Goal: Contribute content: Add original content to the website for others to see

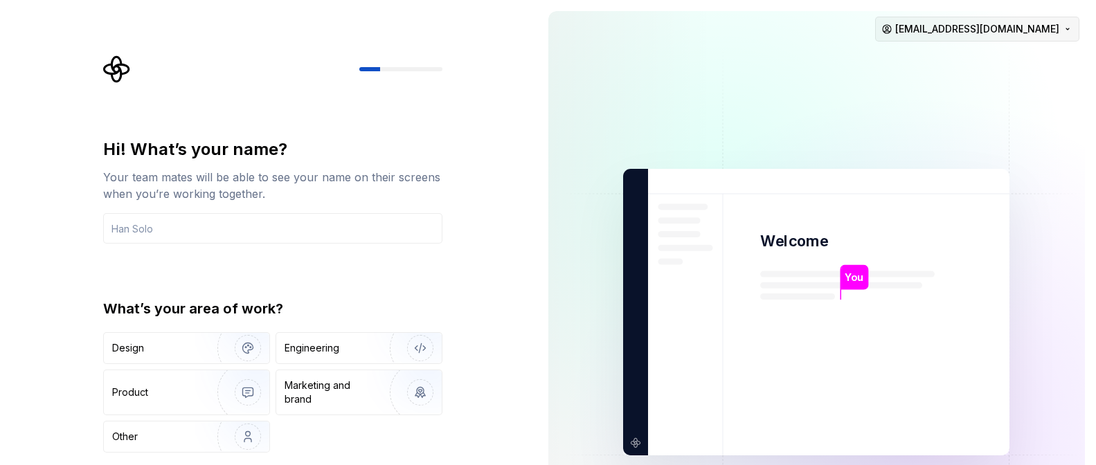
click at [1050, 28] on html "Hi! What’s your name? Your team mates will be able to see your name on their sc…" at bounding box center [548, 232] width 1096 height 465
click at [987, 64] on div "Sign out" at bounding box center [1020, 59] width 132 height 14
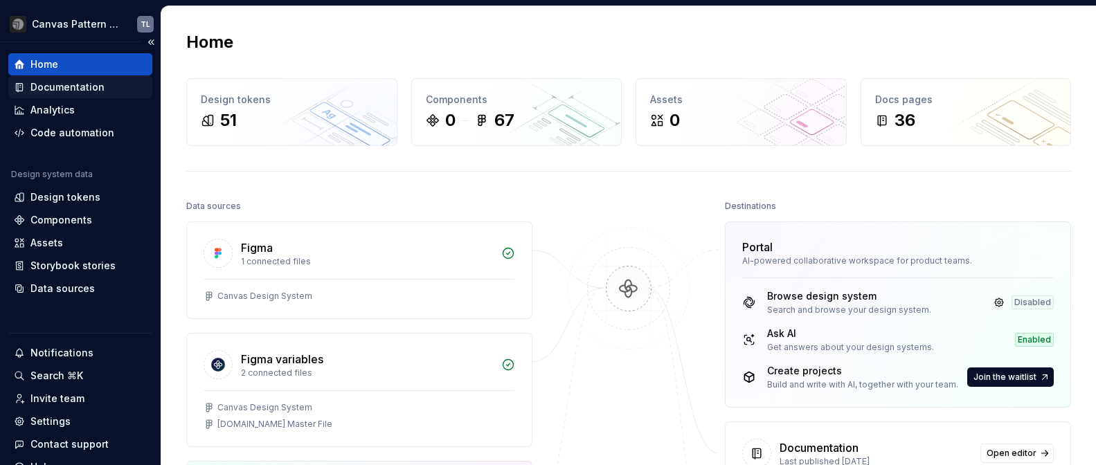
click at [60, 91] on div "Documentation" at bounding box center [67, 87] width 74 height 14
click at [71, 87] on div "Documentation" at bounding box center [67, 87] width 74 height 14
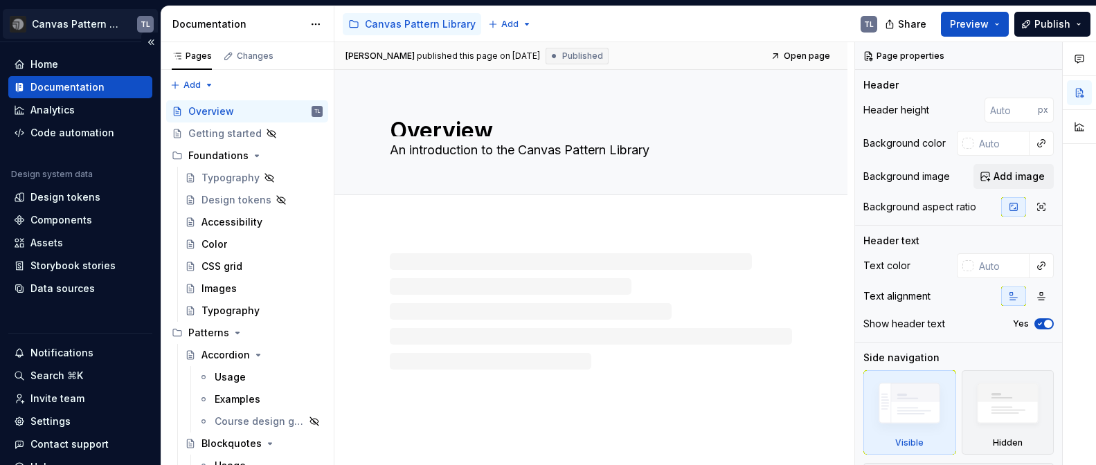
click at [103, 26] on html "Canvas Pattern Library (Master) TL Home Documentation Analytics Code automation…" at bounding box center [548, 232] width 1096 height 465
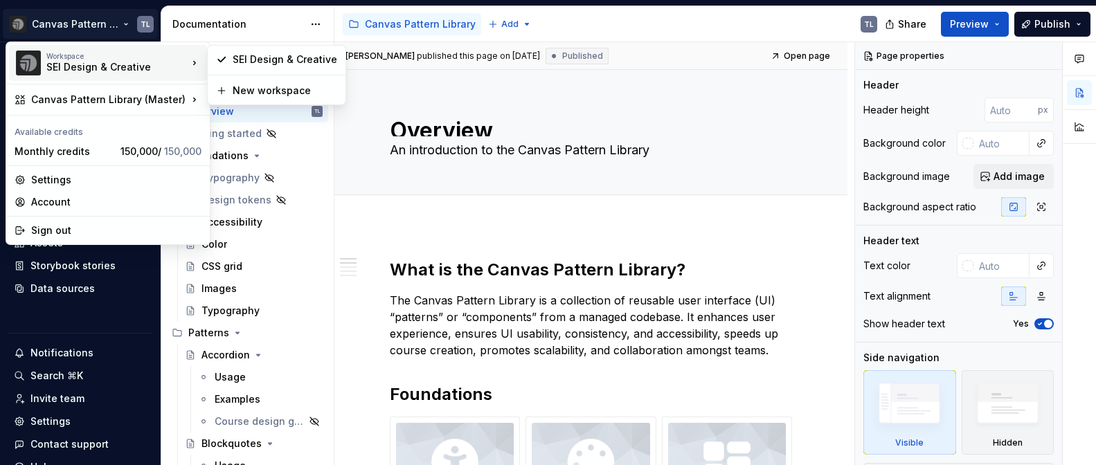
click at [188, 62] on icon at bounding box center [195, 63] width 14 height 14
click at [152, 99] on div "Canvas Pattern Library (Master)" at bounding box center [109, 100] width 156 height 14
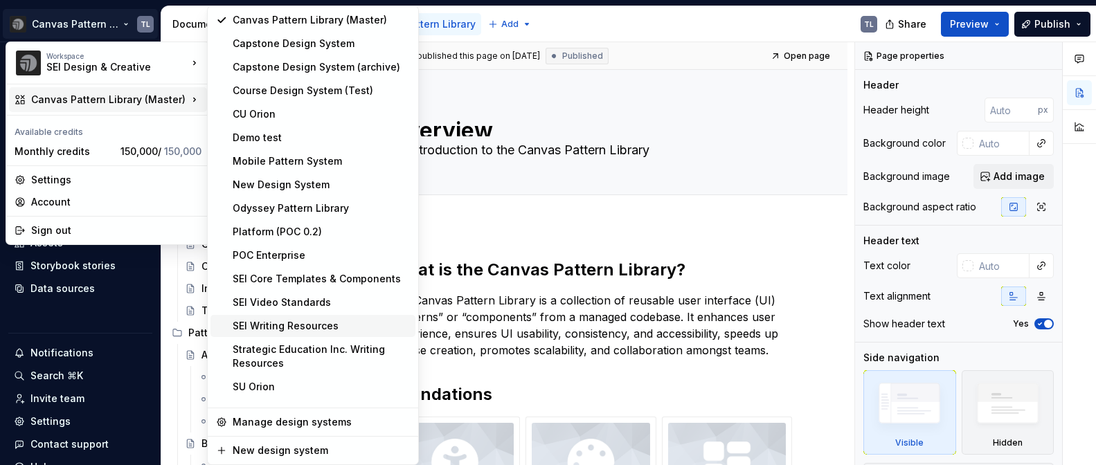
click at [311, 323] on div "SEI Writing Resources" at bounding box center [321, 326] width 177 height 14
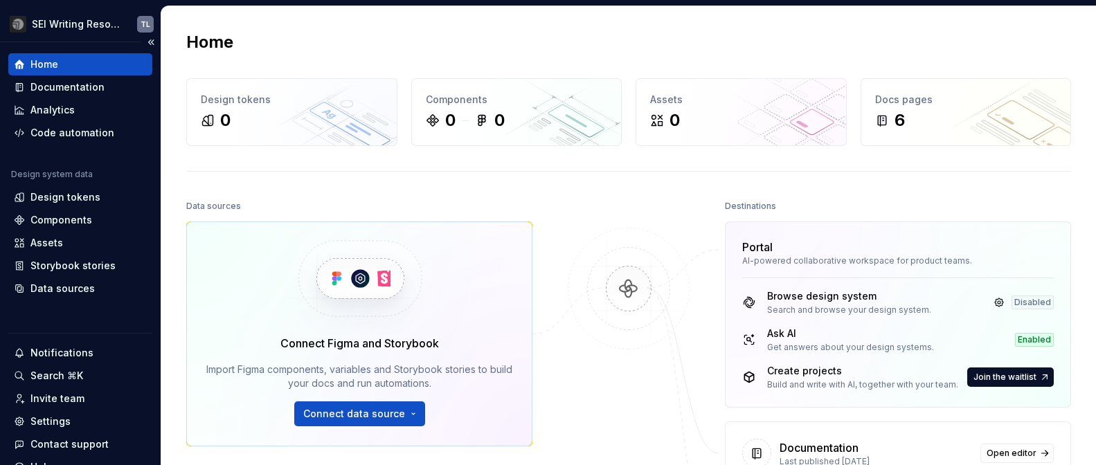
click at [119, 44] on div "Home Documentation Analytics Code automation Design system data Design tokens C…" at bounding box center [80, 265] width 161 height 447
click at [146, 42] on button "Collapse sidebar" at bounding box center [150, 42] width 19 height 19
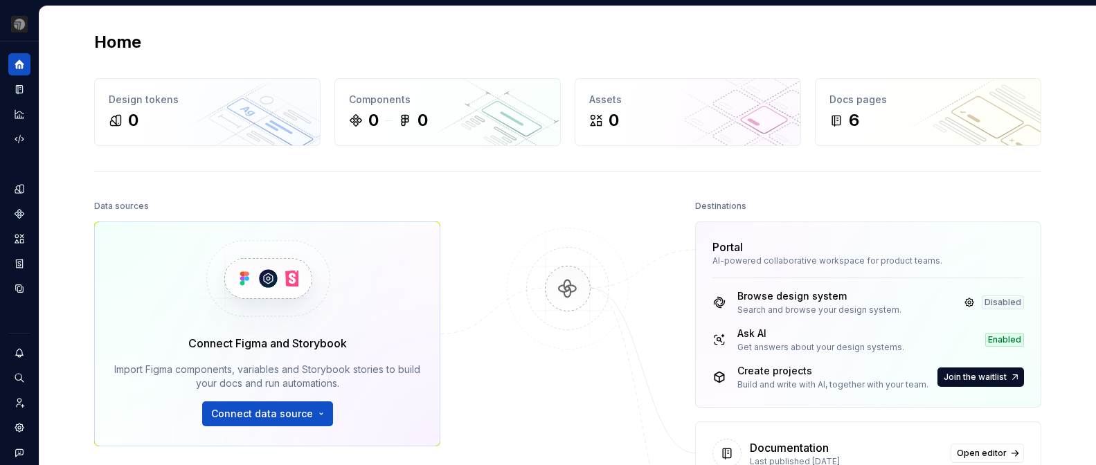
click at [22, 26] on html "SEI Writing Resources TL Design system data Home Design tokens 0 Components 0 0…" at bounding box center [548, 232] width 1096 height 465
click at [19, 69] on html "SEI Writing Resources TL Design system data Home Design tokens 0 Components 0 0…" at bounding box center [548, 232] width 1096 height 465
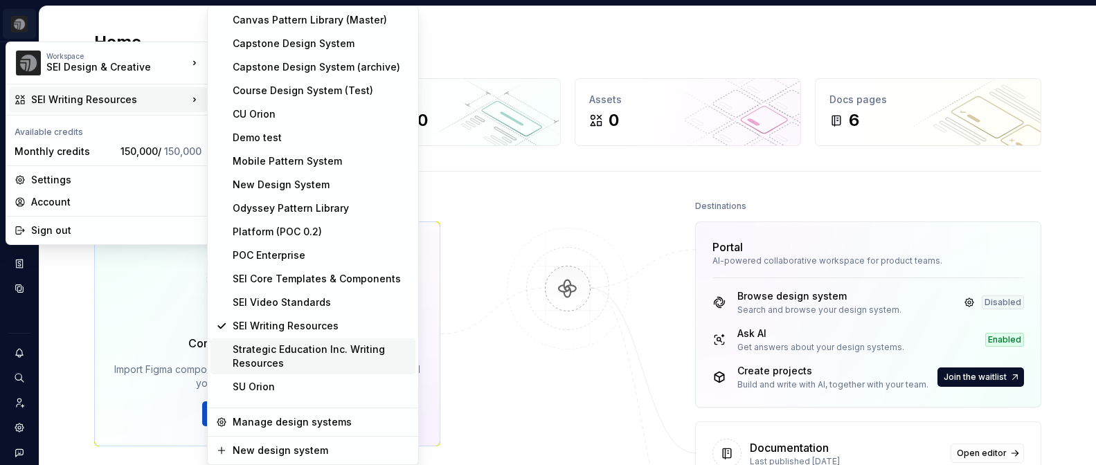
click at [257, 353] on div "Strategic Education Inc. Writing Resources" at bounding box center [321, 357] width 177 height 28
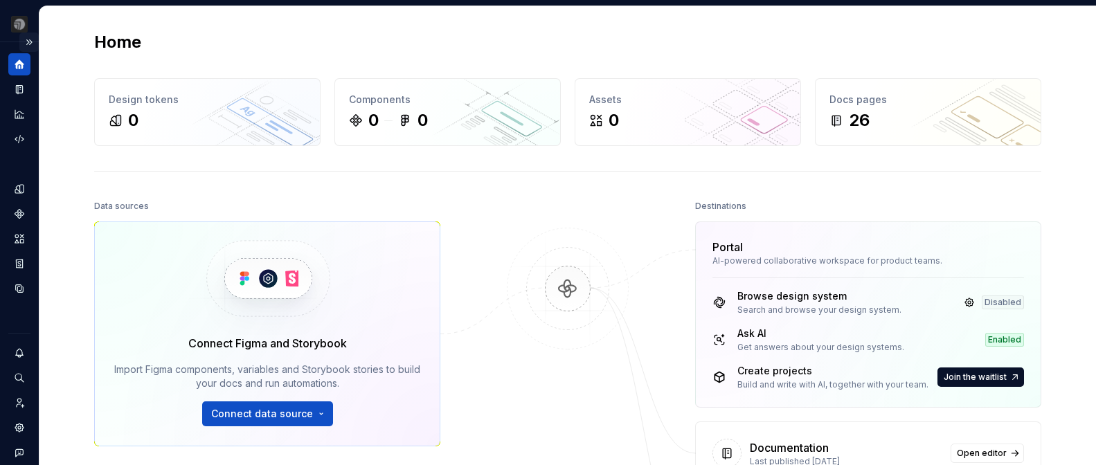
click at [23, 42] on button "Expand sidebar" at bounding box center [28, 42] width 19 height 19
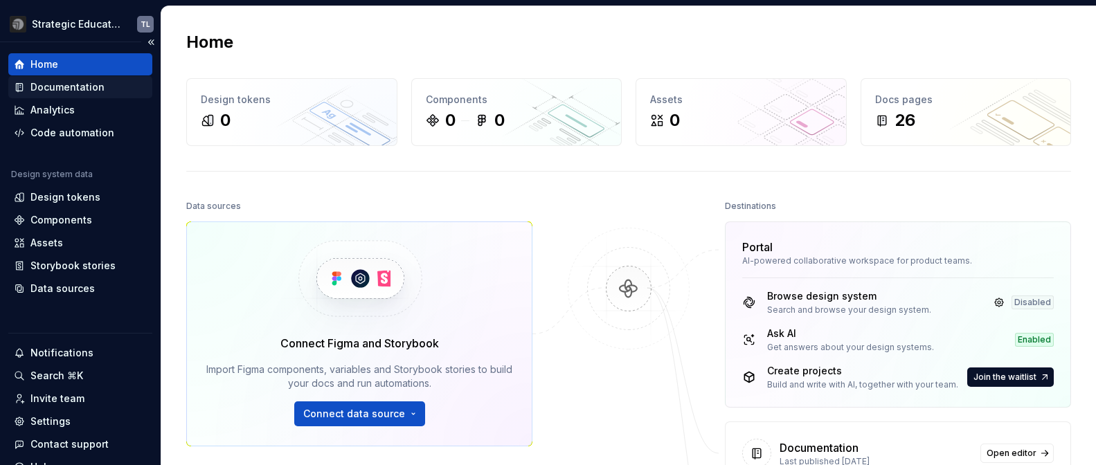
click at [88, 84] on div "Documentation" at bounding box center [67, 87] width 74 height 14
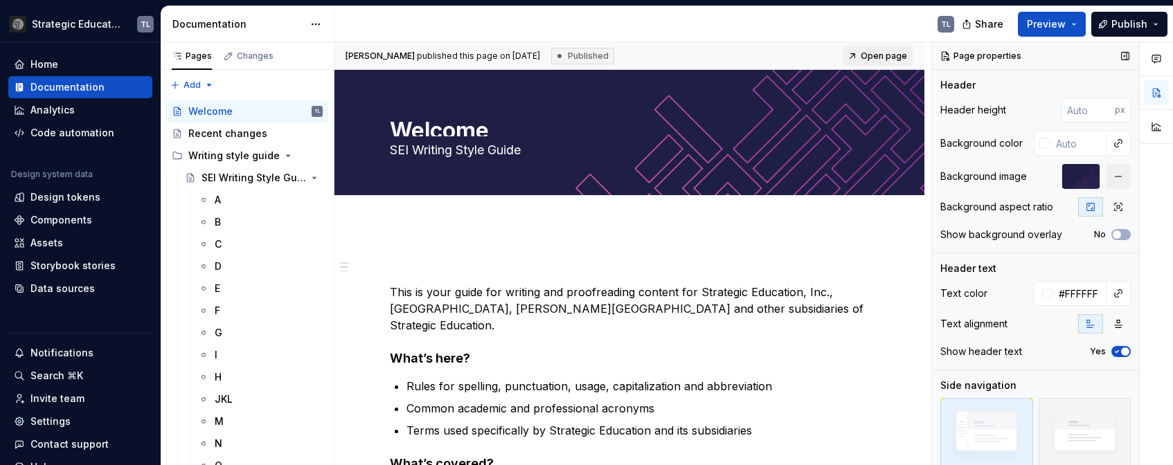
click at [1065, 179] on div at bounding box center [1080, 176] width 39 height 25
click at [219, 134] on div "Recent changes" at bounding box center [227, 134] width 79 height 14
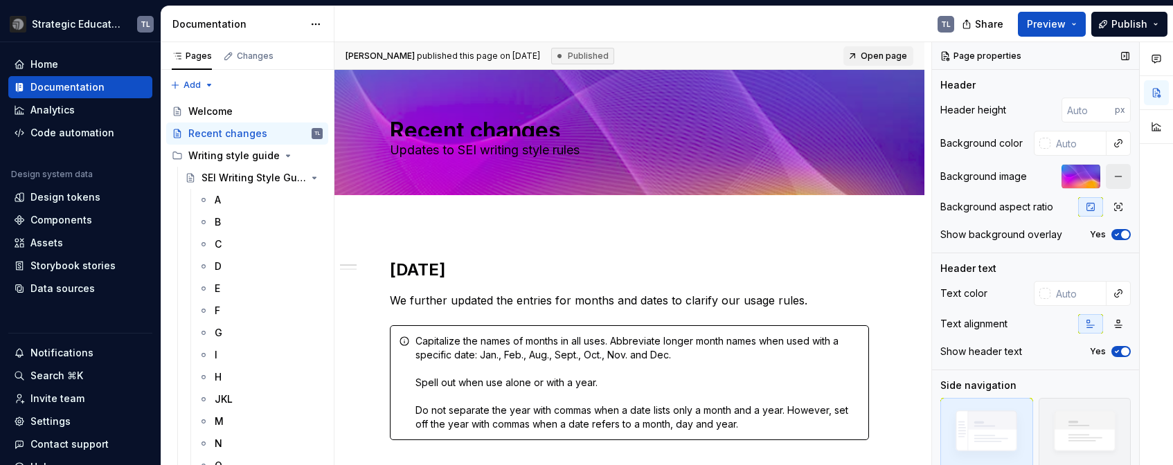
click at [1095, 179] on button "button" at bounding box center [1117, 176] width 25 height 25
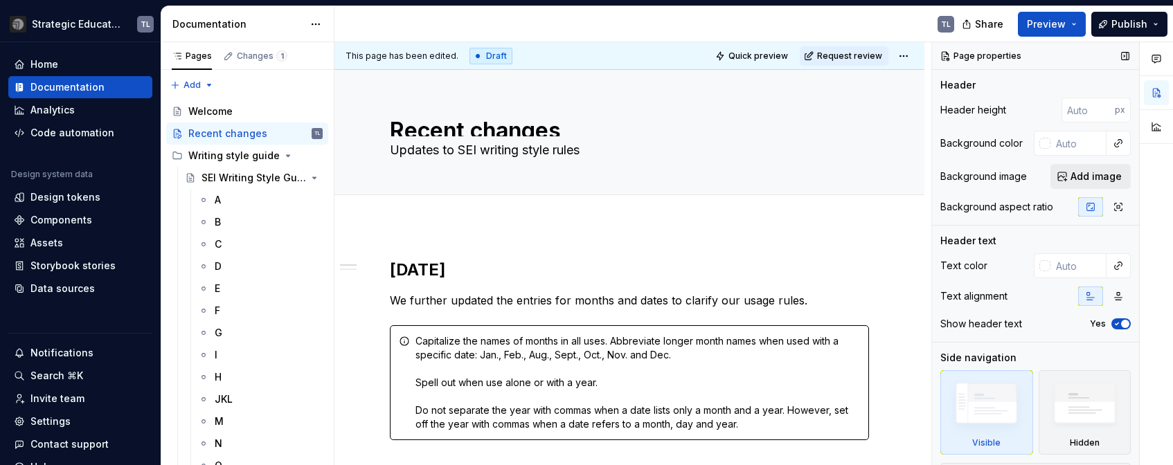
click at [1078, 177] on span "Add image" at bounding box center [1095, 177] width 51 height 14
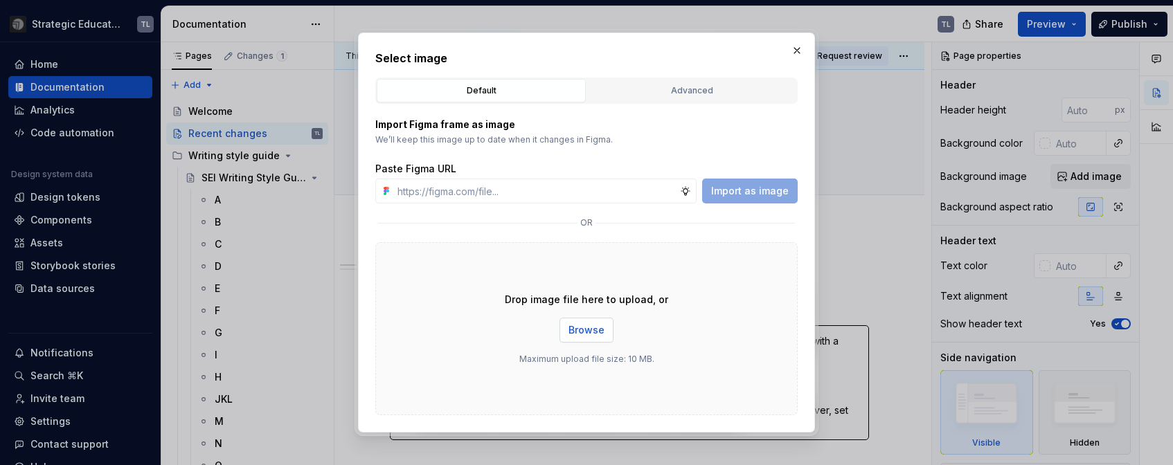
click at [590, 328] on span "Browse" at bounding box center [586, 330] width 36 height 14
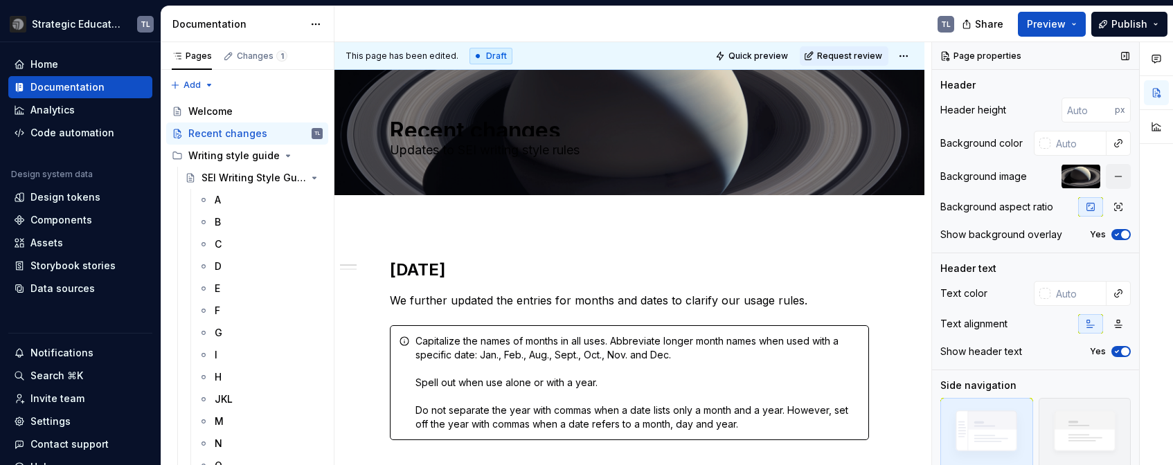
click at [1069, 179] on div at bounding box center [1080, 176] width 39 height 25
click at [1095, 174] on button "button" at bounding box center [1117, 176] width 25 height 25
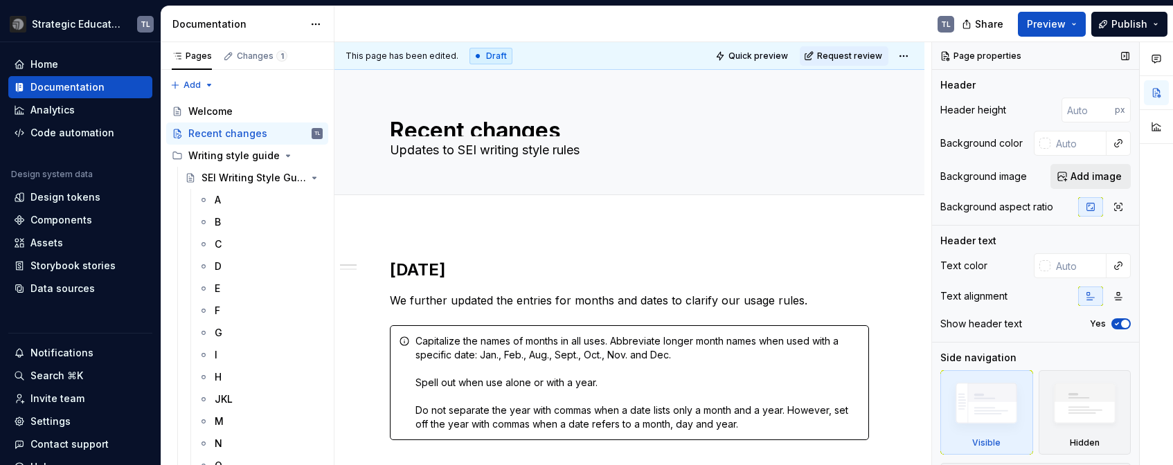
click at [1085, 171] on span "Add image" at bounding box center [1095, 177] width 51 height 14
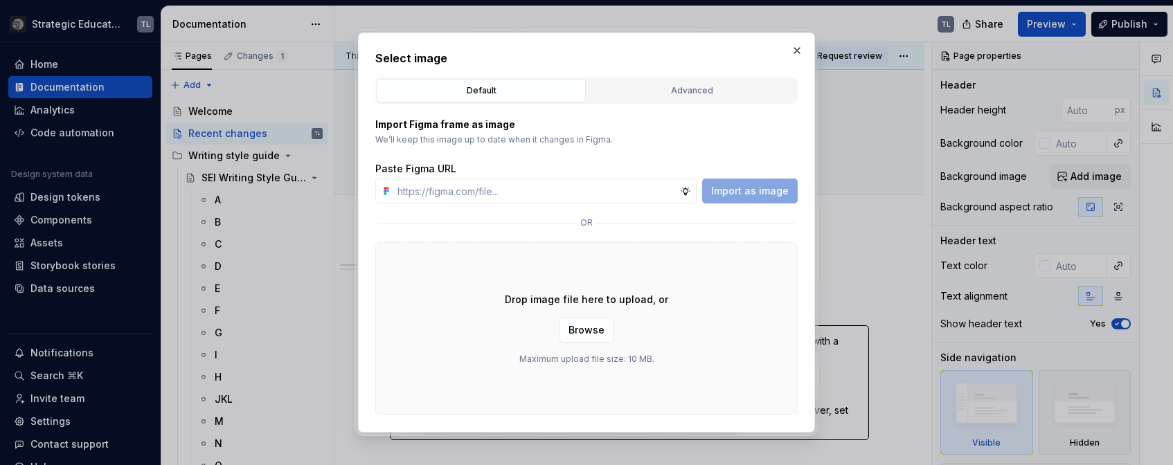
click at [775, 196] on div "Import as image" at bounding box center [750, 191] width 96 height 25
click at [581, 334] on span "Browse" at bounding box center [586, 330] width 36 height 14
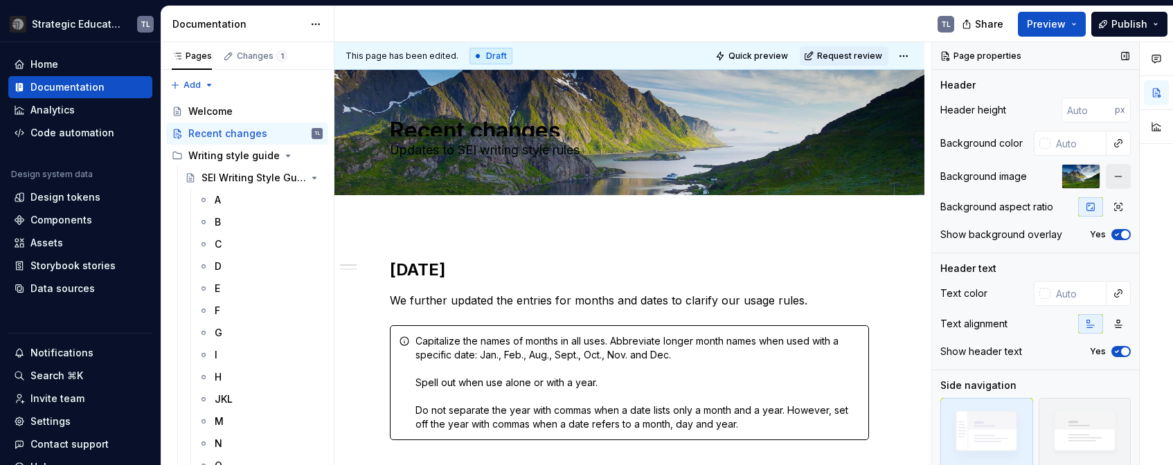
click at [1095, 176] on button "button" at bounding box center [1117, 176] width 25 height 25
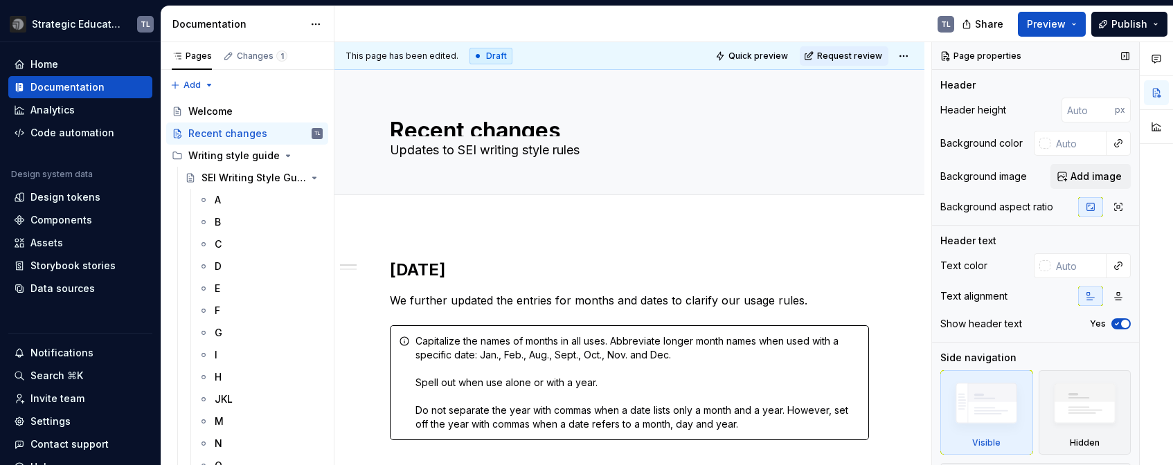
click at [1095, 176] on span "Add image" at bounding box center [1095, 177] width 51 height 14
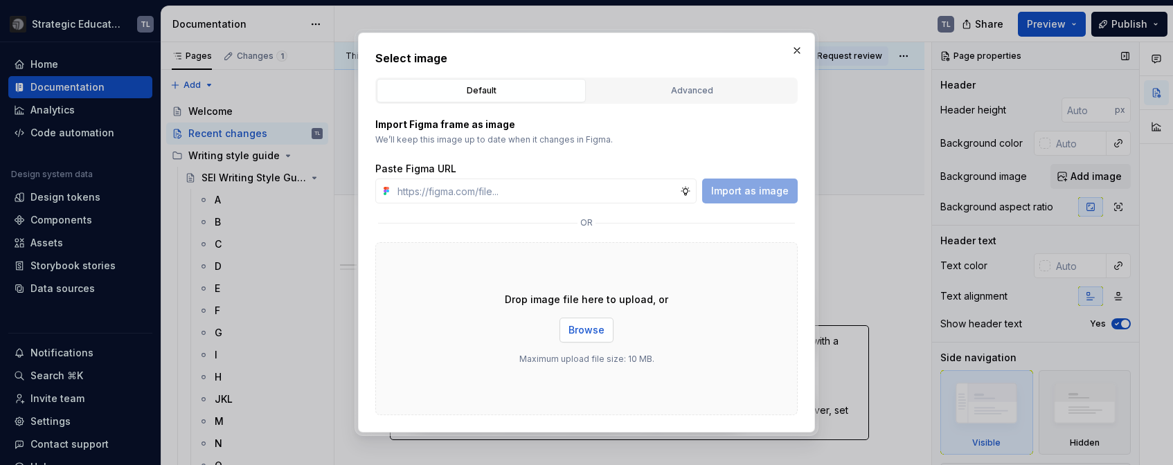
click at [588, 338] on button "Browse" at bounding box center [586, 330] width 54 height 25
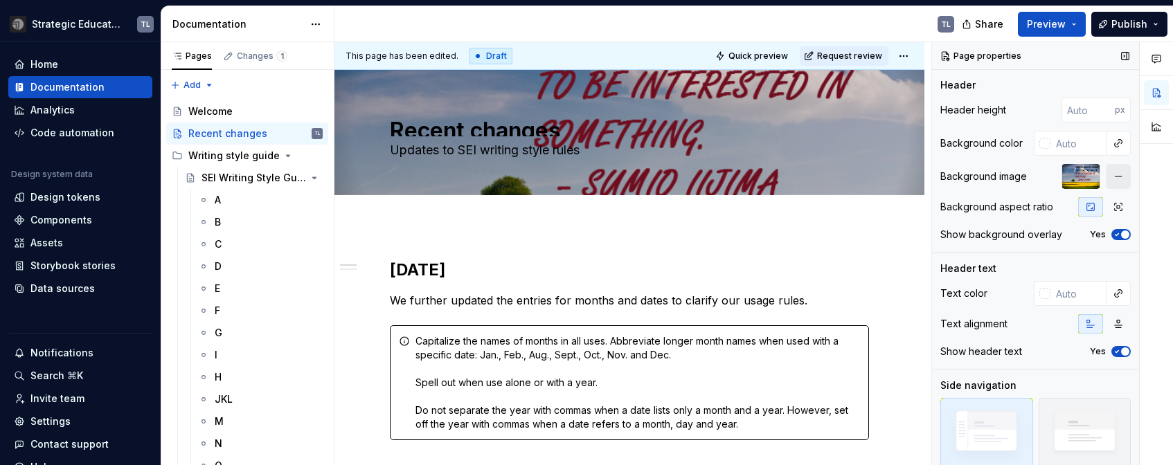
click at [1095, 172] on button "button" at bounding box center [1117, 176] width 25 height 25
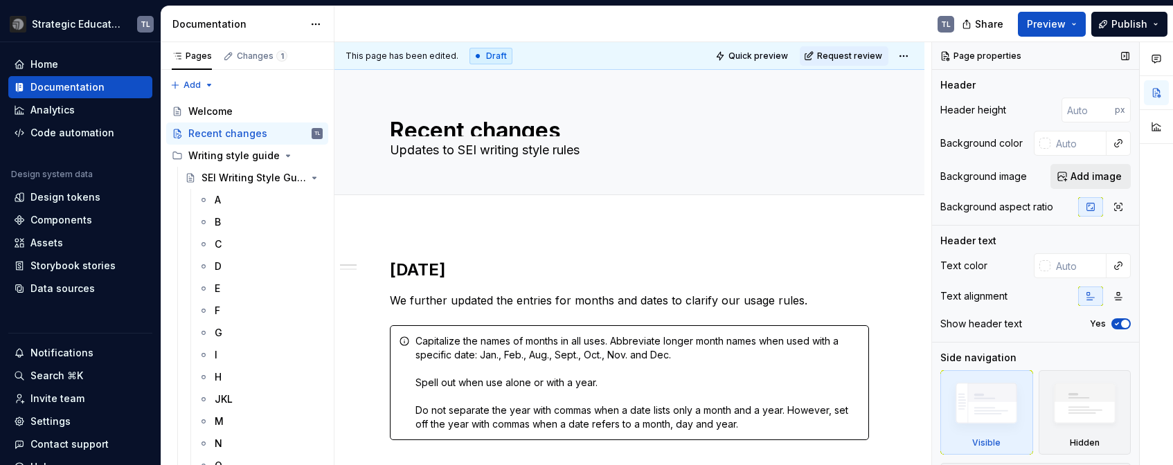
click at [1095, 179] on span "Add image" at bounding box center [1095, 177] width 51 height 14
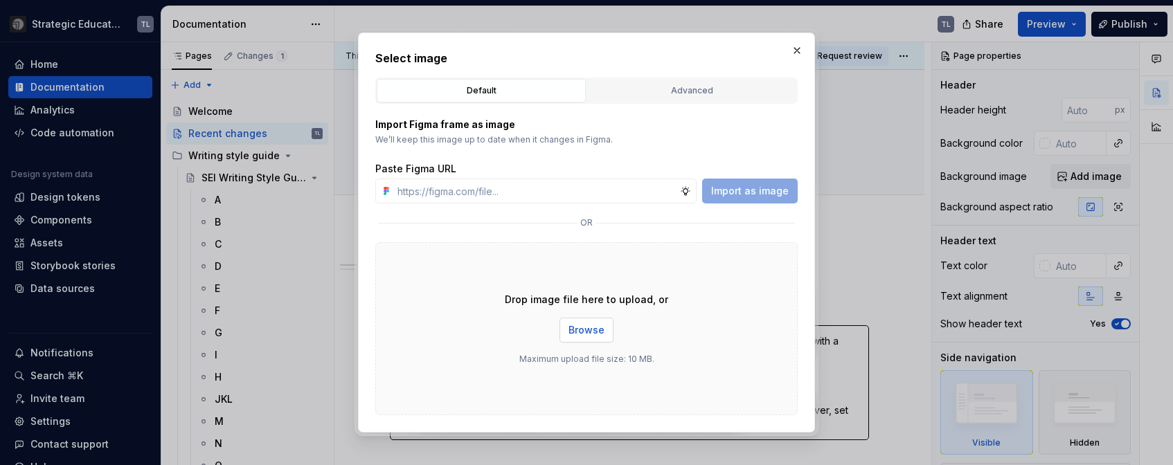
click at [590, 332] on span "Browse" at bounding box center [586, 330] width 36 height 14
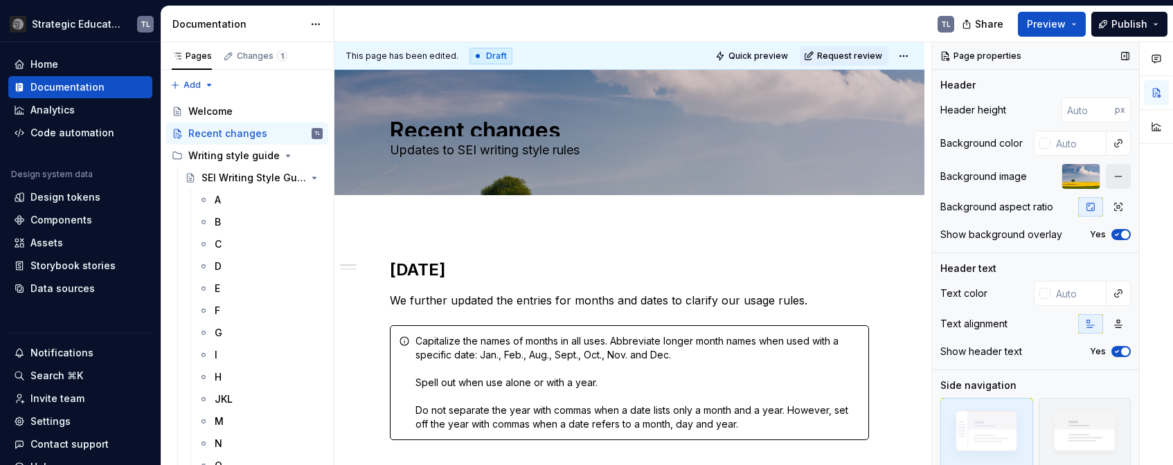
click at [1095, 181] on button "button" at bounding box center [1117, 176] width 25 height 25
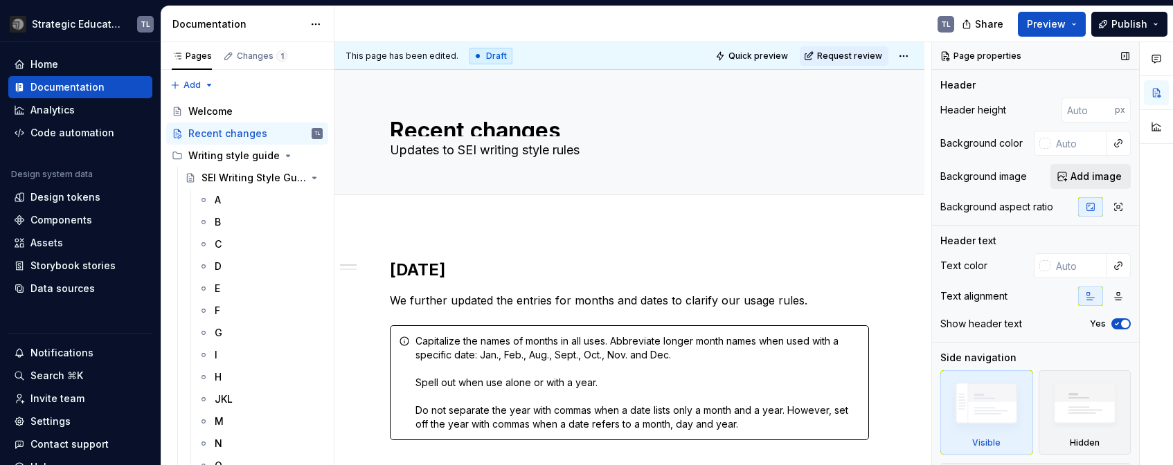
click at [1078, 170] on span "Add image" at bounding box center [1095, 177] width 51 height 14
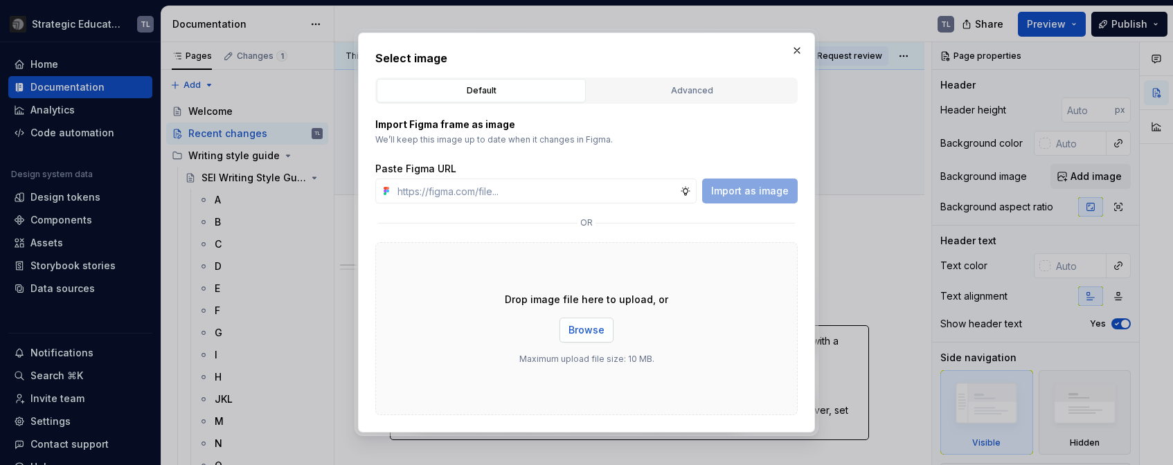
click at [597, 334] on span "Browse" at bounding box center [586, 330] width 36 height 14
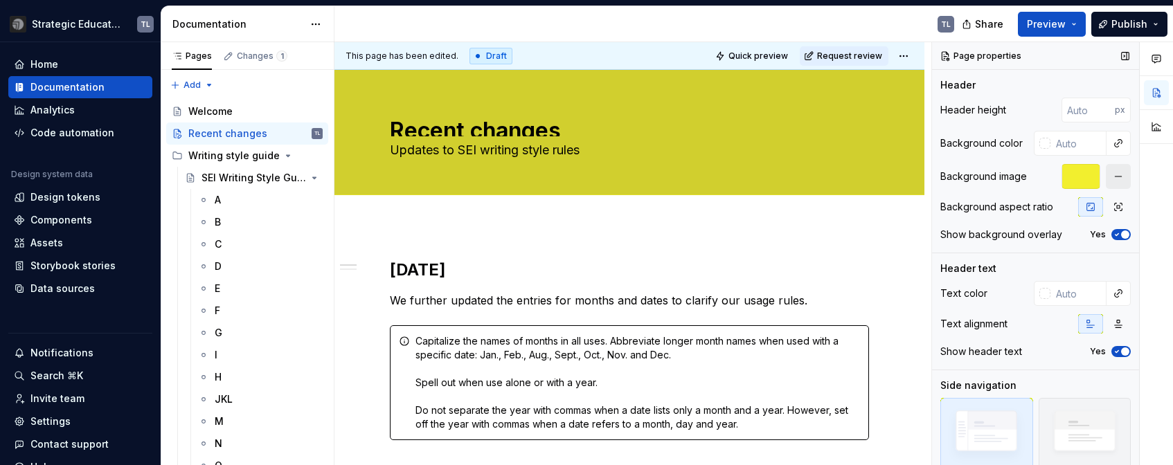
click at [1095, 179] on button "button" at bounding box center [1117, 176] width 25 height 25
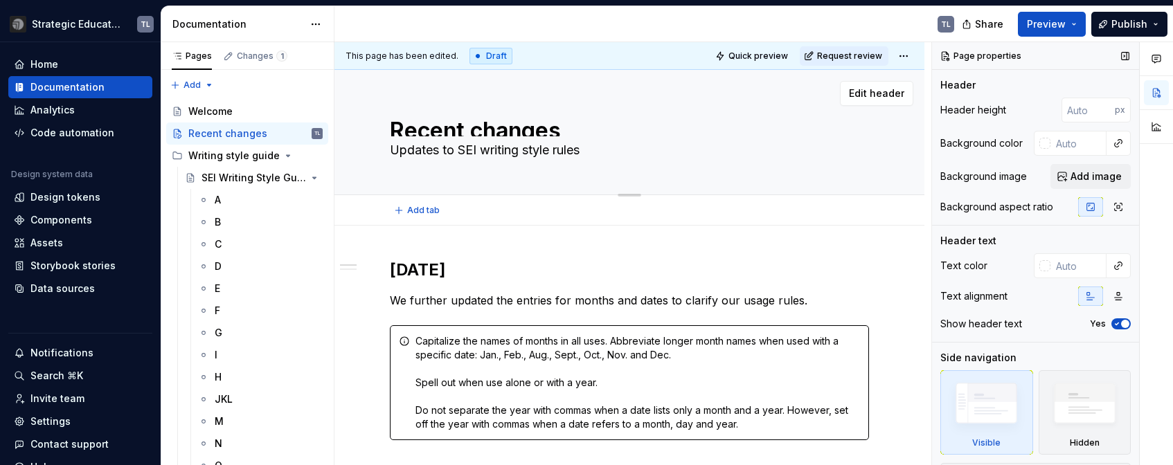
scroll to position [11, 0]
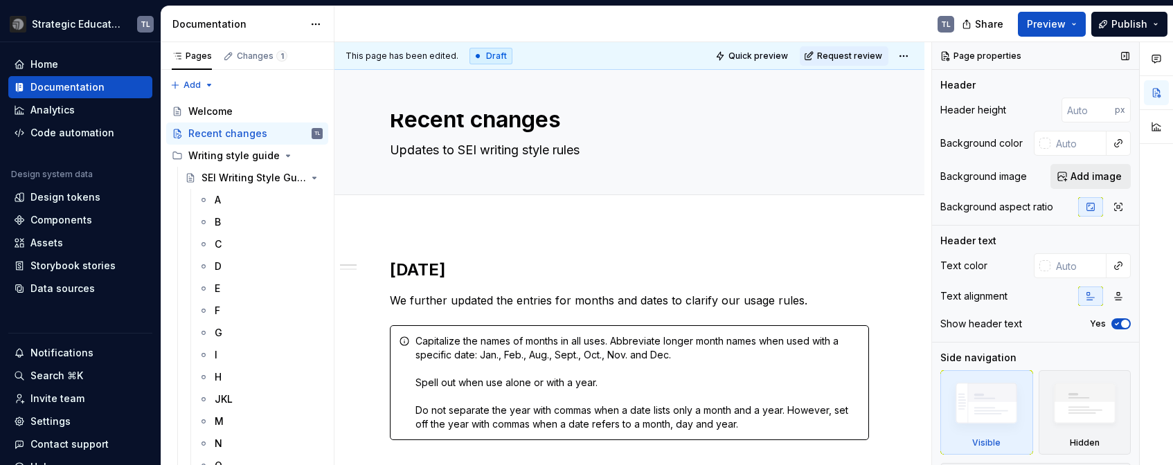
click at [1087, 178] on span "Add image" at bounding box center [1095, 177] width 51 height 14
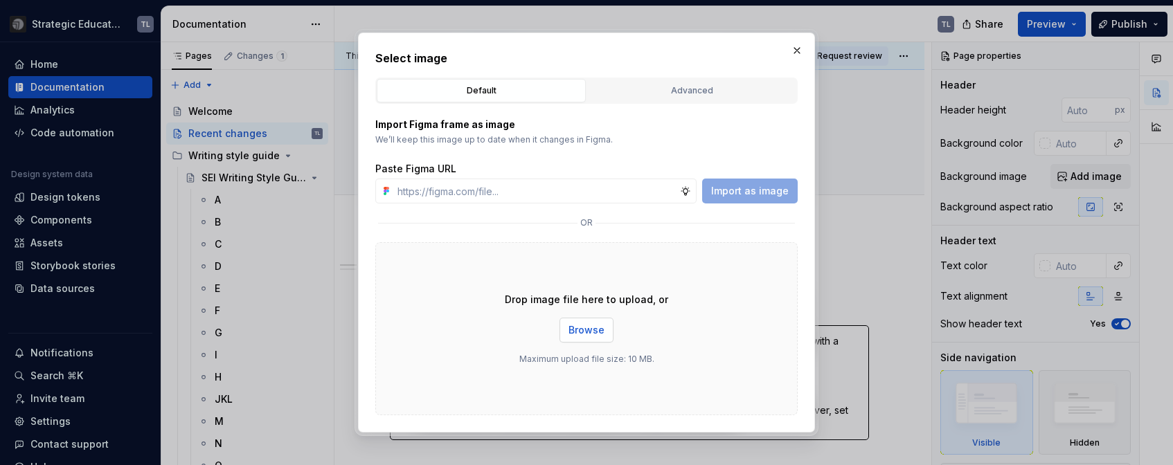
click at [596, 329] on span "Browse" at bounding box center [586, 330] width 36 height 14
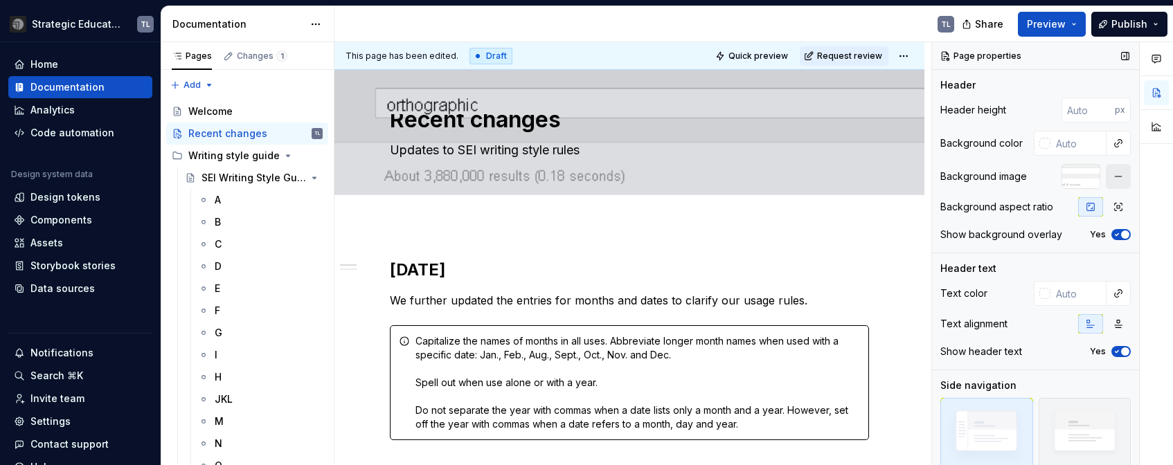
click at [1095, 177] on button "button" at bounding box center [1117, 176] width 25 height 25
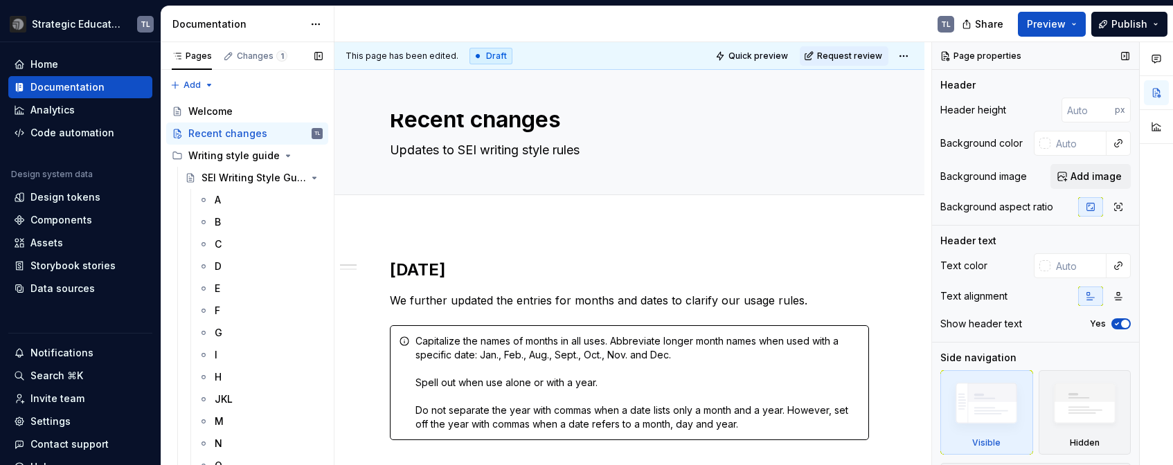
scroll to position [208, 0]
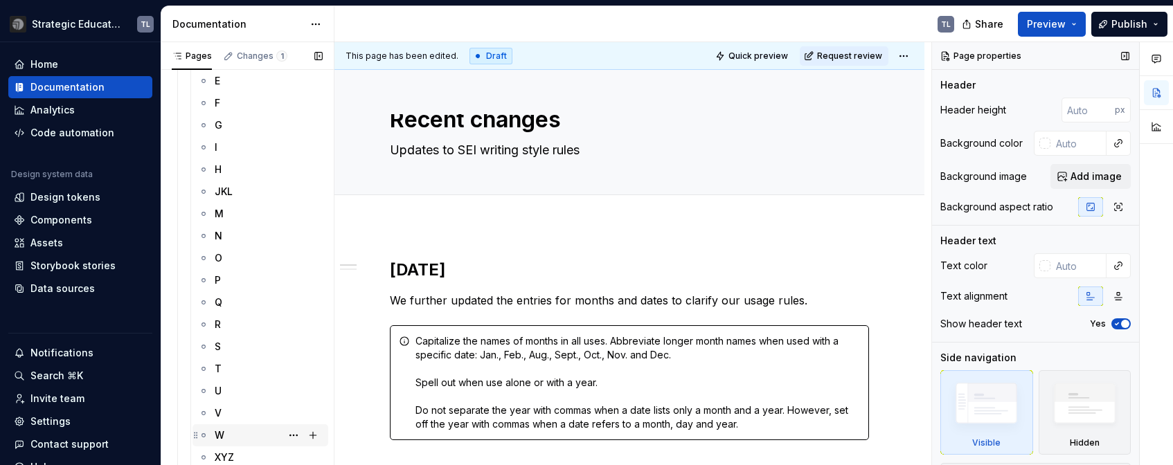
click at [224, 429] on div "W" at bounding box center [220, 435] width 10 height 14
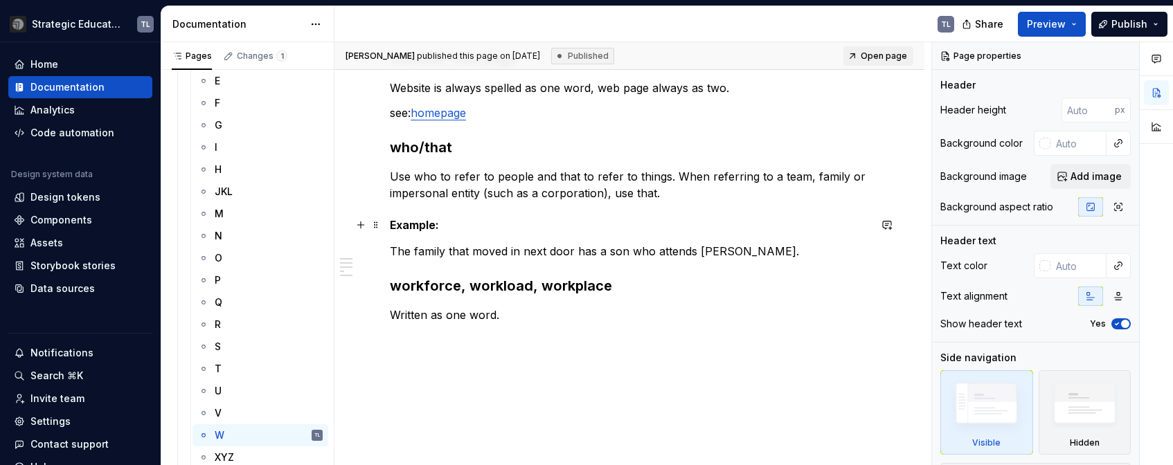
scroll to position [208, 0]
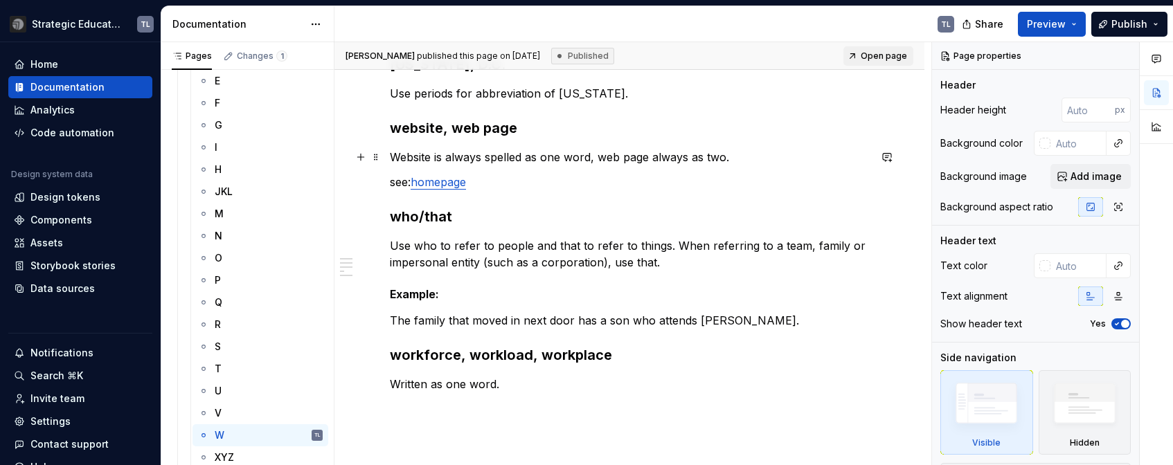
click at [433, 159] on p "Website is always spelled as one word, web page always as two." at bounding box center [629, 157] width 479 height 17
type textarea "*"
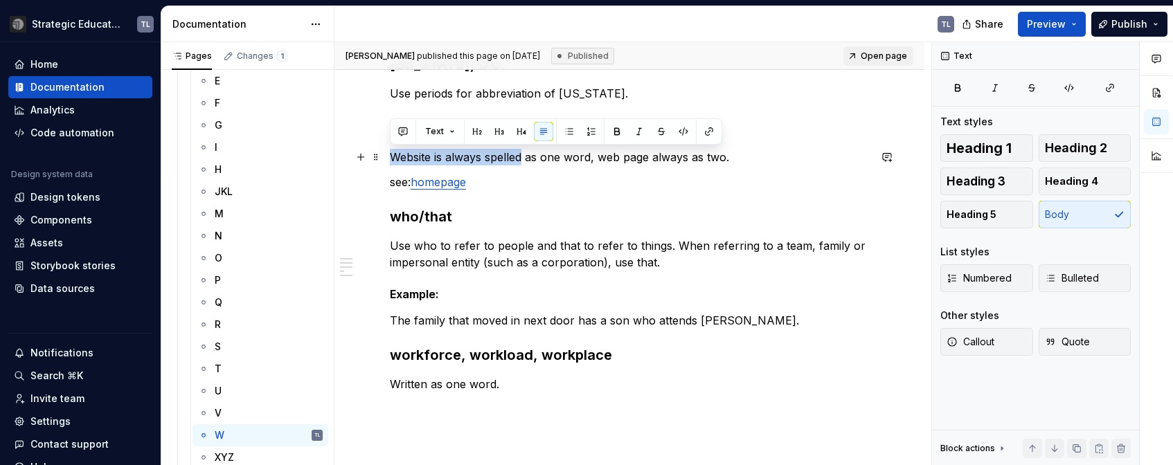
drag, startPoint x: 524, startPoint y: 157, endPoint x: 388, endPoint y: 163, distance: 135.8
click at [388, 163] on div "Washington, D.C. Use periods for abbreviation of District of Columbia. website,…" at bounding box center [629, 284] width 590 height 527
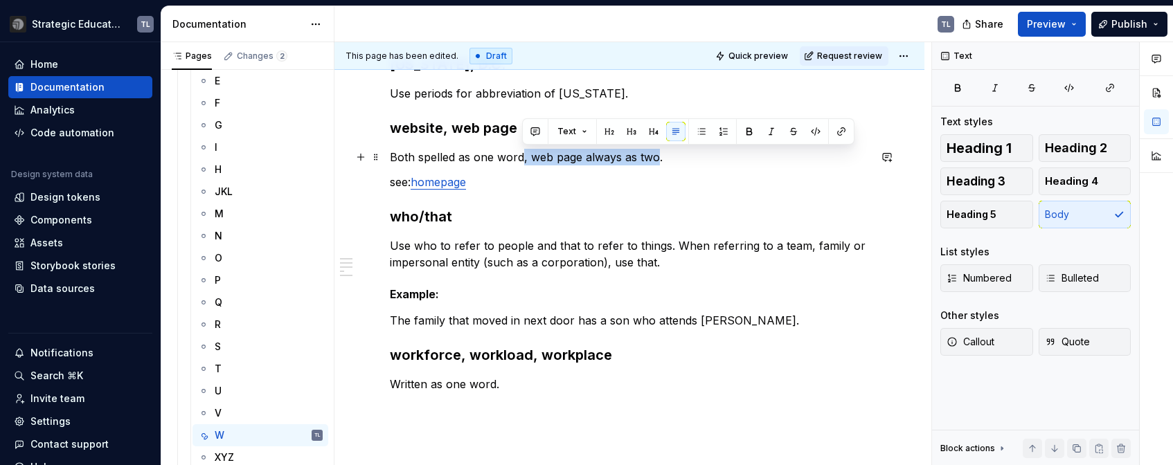
drag, startPoint x: 654, startPoint y: 158, endPoint x: 520, endPoint y: 162, distance: 134.3
click at [520, 162] on p "Both spelled as one word, web page always as two." at bounding box center [629, 157] width 479 height 17
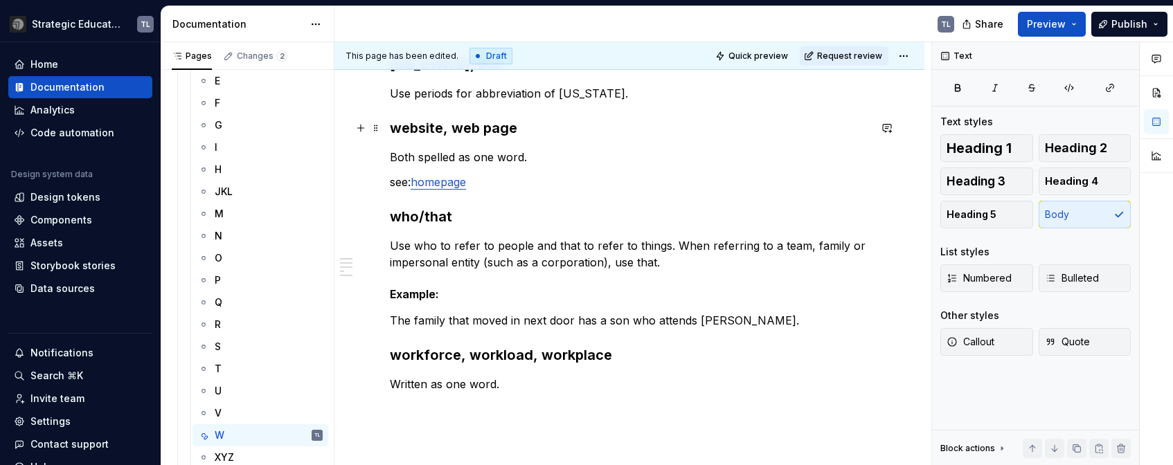
click at [480, 127] on h3 "website, web page" at bounding box center [629, 127] width 479 height 19
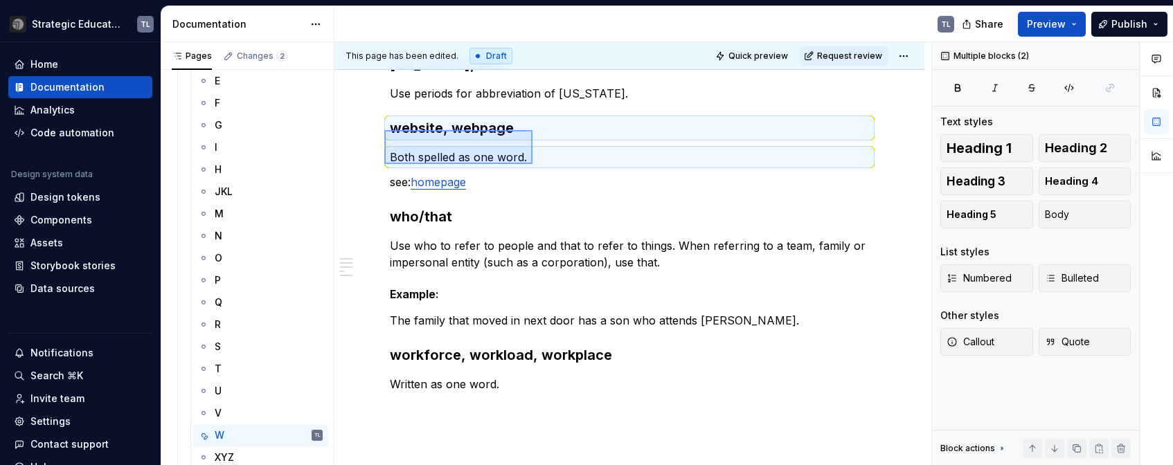
click at [532, 164] on div "This page has been edited. Draft Quick preview Request review SEI Writing Style…" at bounding box center [632, 254] width 597 height 424
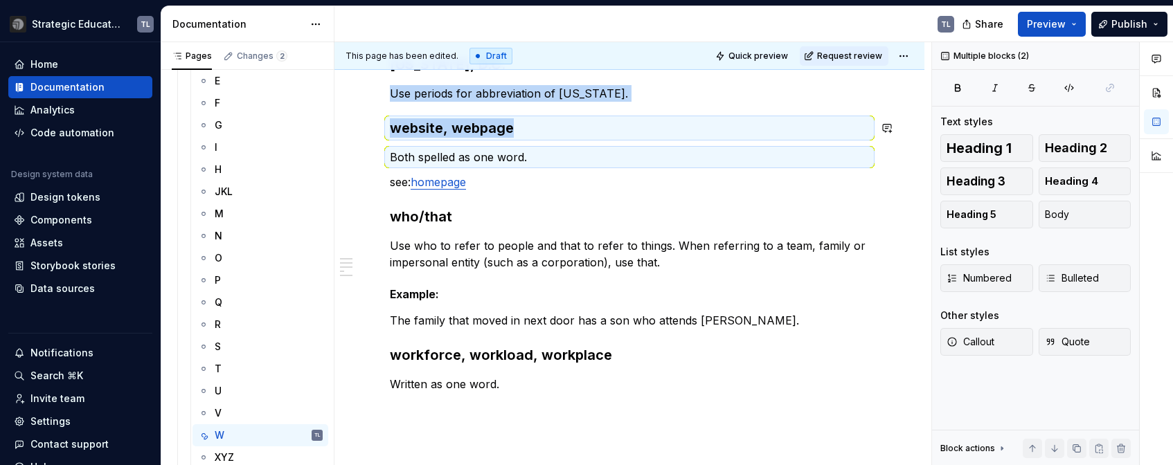
copy div "Use periods for abbreviation of District of Columbia. website, webpage"
click at [804, 224] on h3 "who/that" at bounding box center [629, 216] width 479 height 19
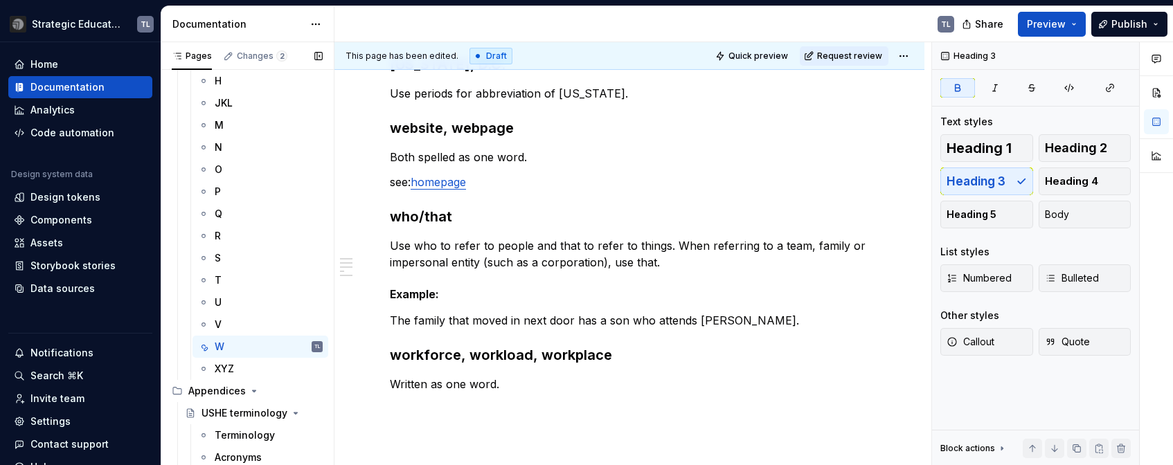
scroll to position [89, 0]
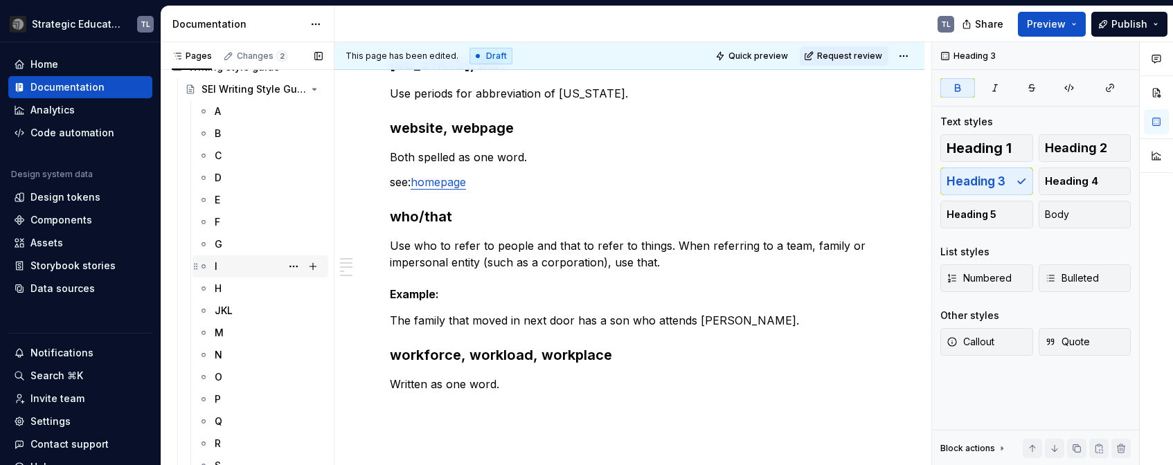
click at [224, 288] on div "H" at bounding box center [269, 289] width 108 height 14
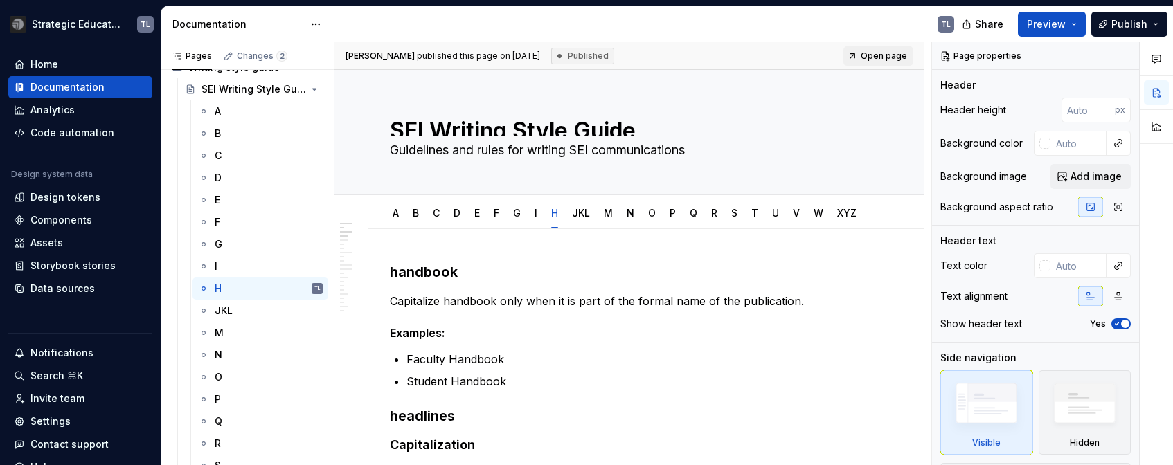
type textarea "*"
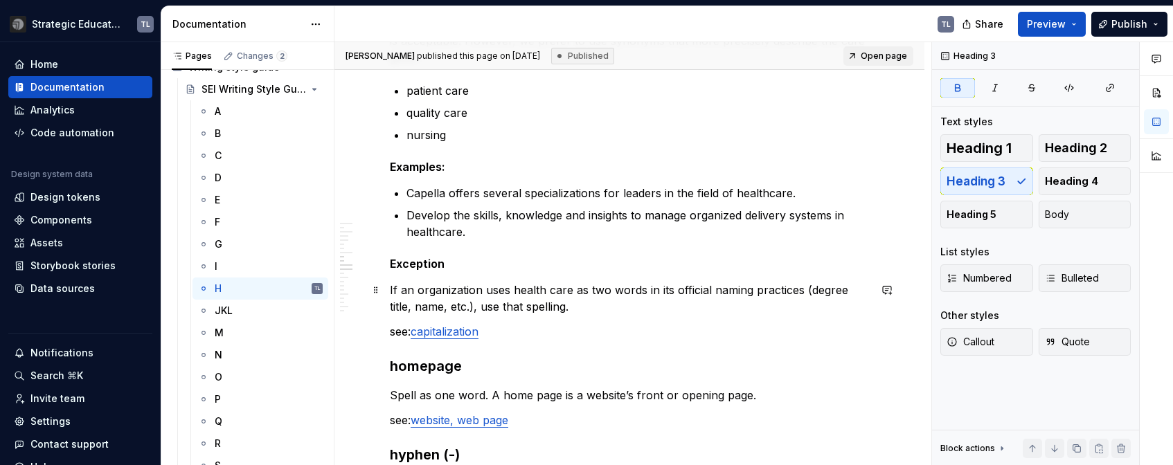
scroll to position [969, 0]
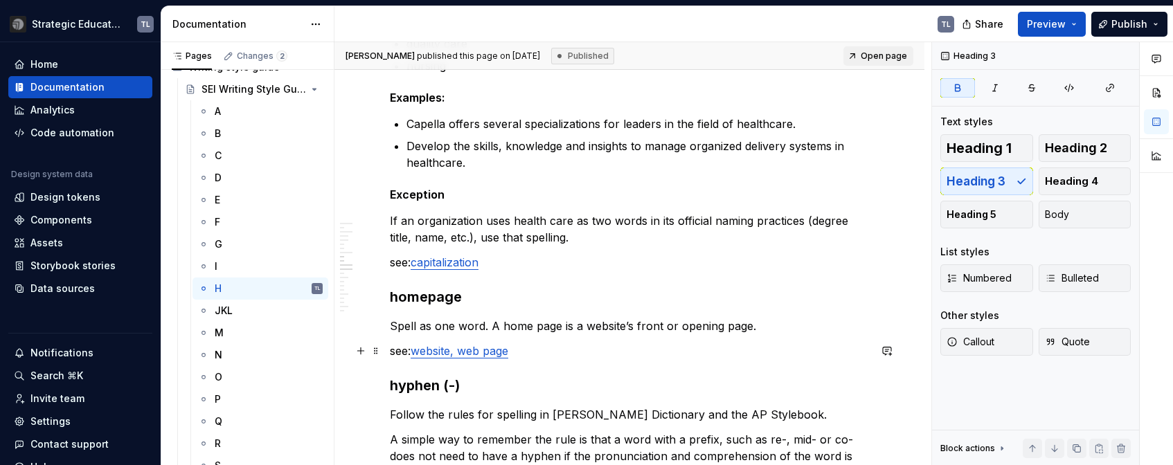
click at [490, 352] on link "website, web page" at bounding box center [459, 351] width 98 height 14
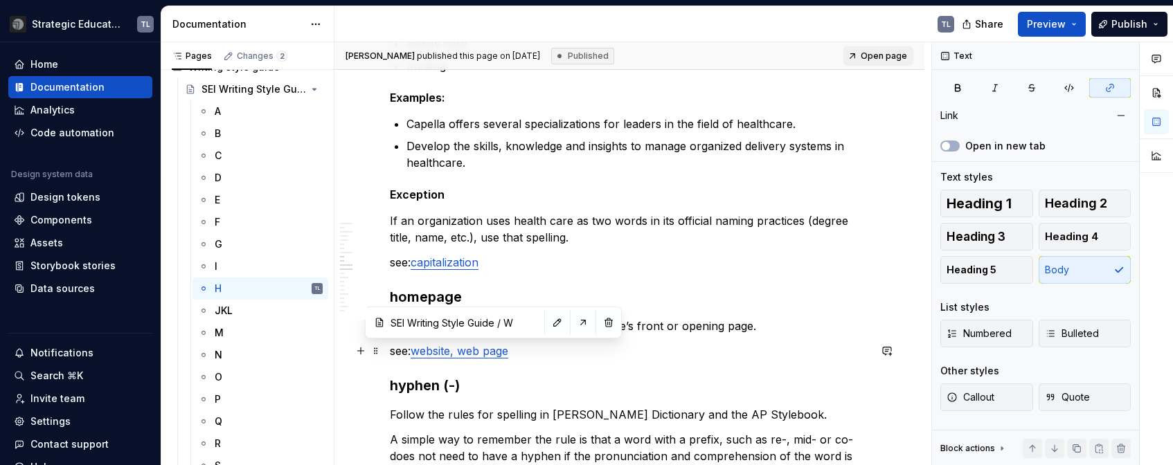
type input "SEI Writing Style Guide / W/ website, webpage"
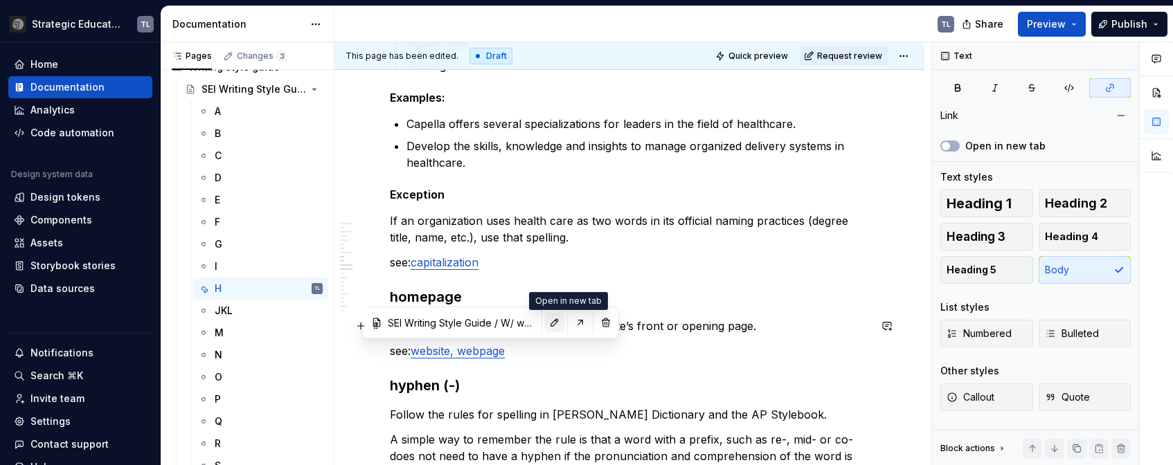
click at [545, 324] on button "button" at bounding box center [554, 322] width 19 height 19
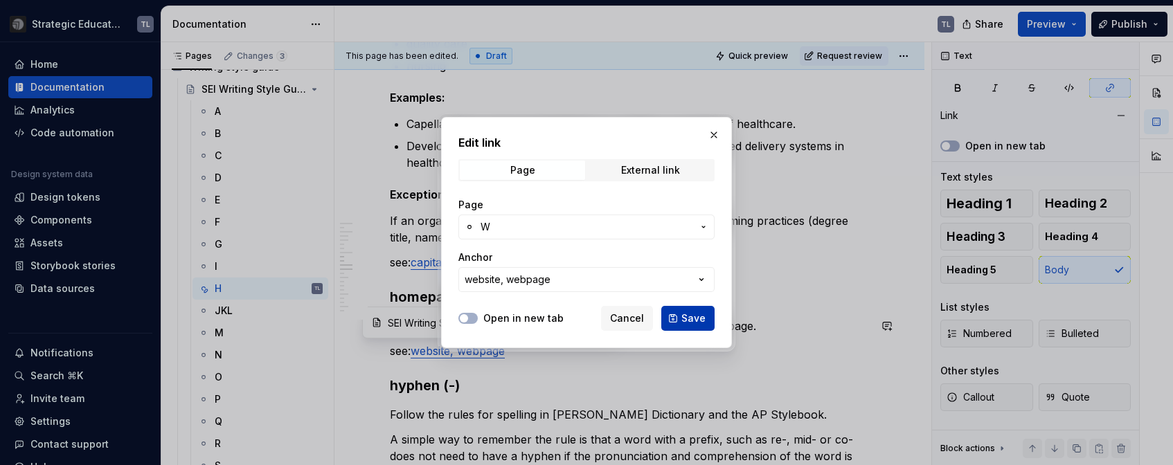
click at [681, 314] on button "Save" at bounding box center [687, 318] width 53 height 25
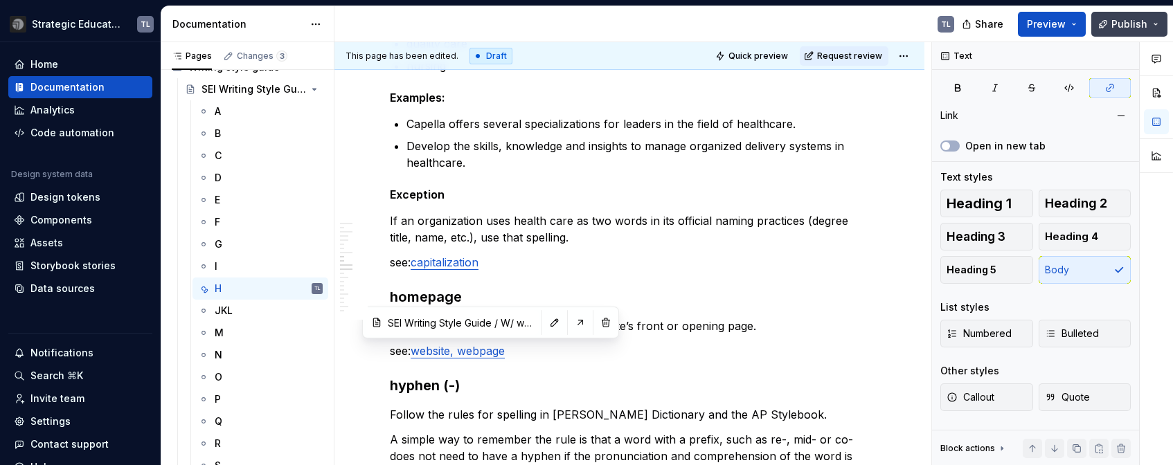
click at [1095, 26] on button "Publish" at bounding box center [1129, 24] width 76 height 25
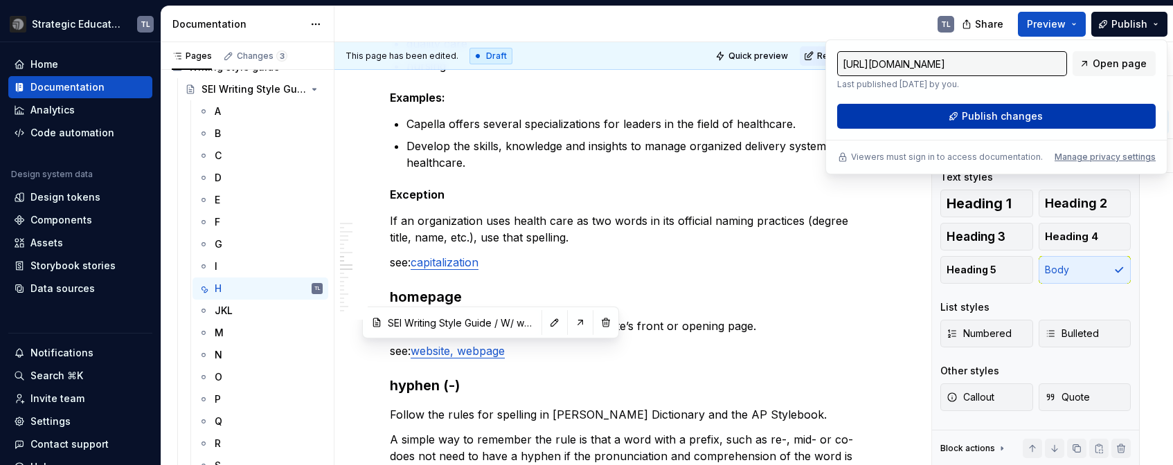
click at [1021, 121] on span "Publish changes" at bounding box center [1001, 116] width 81 height 14
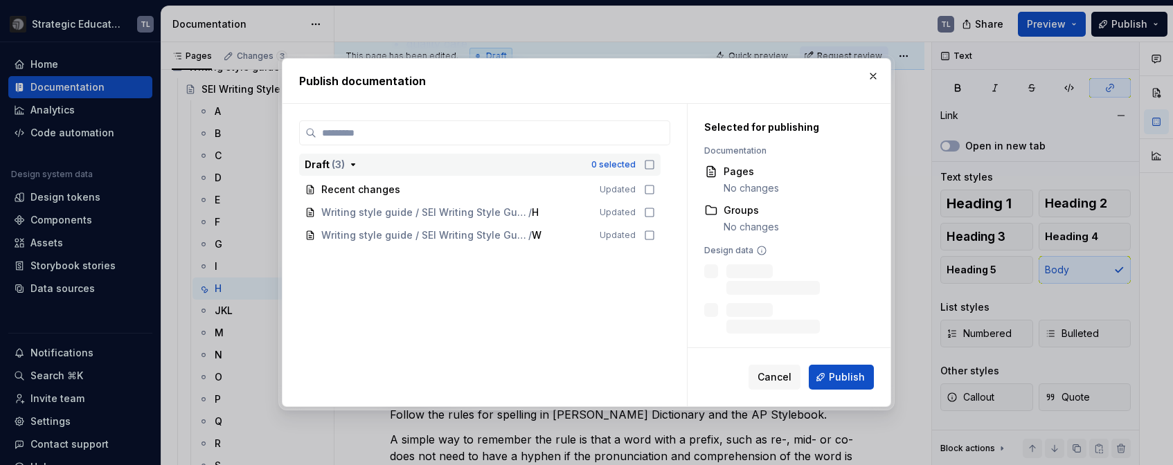
click at [646, 165] on icon "button" at bounding box center [649, 164] width 11 height 11
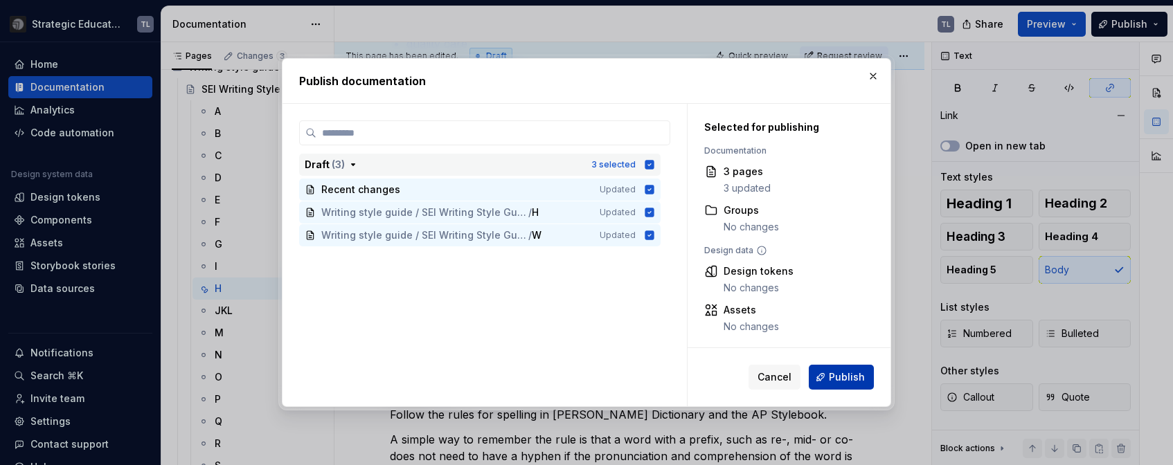
click at [833, 374] on span "Publish" at bounding box center [847, 377] width 36 height 14
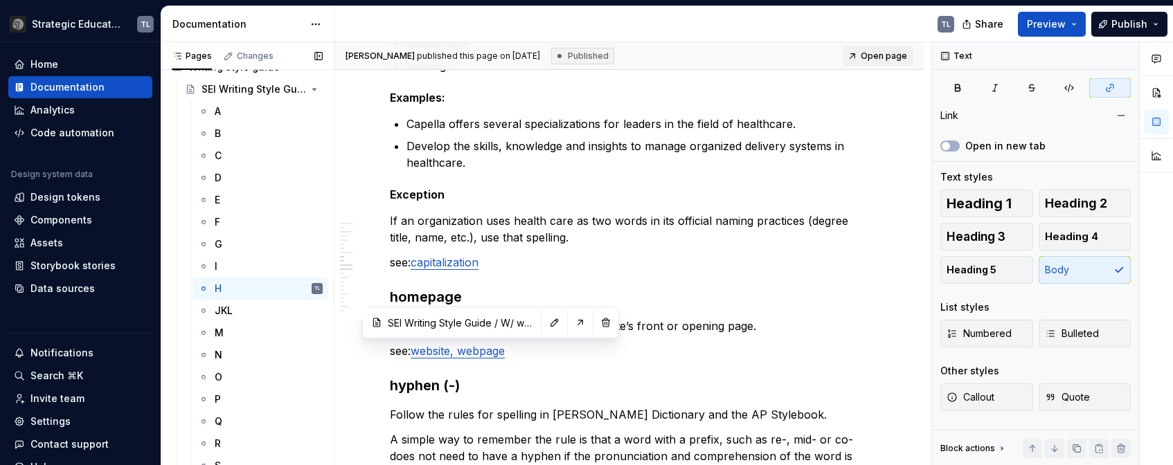
scroll to position [0, 0]
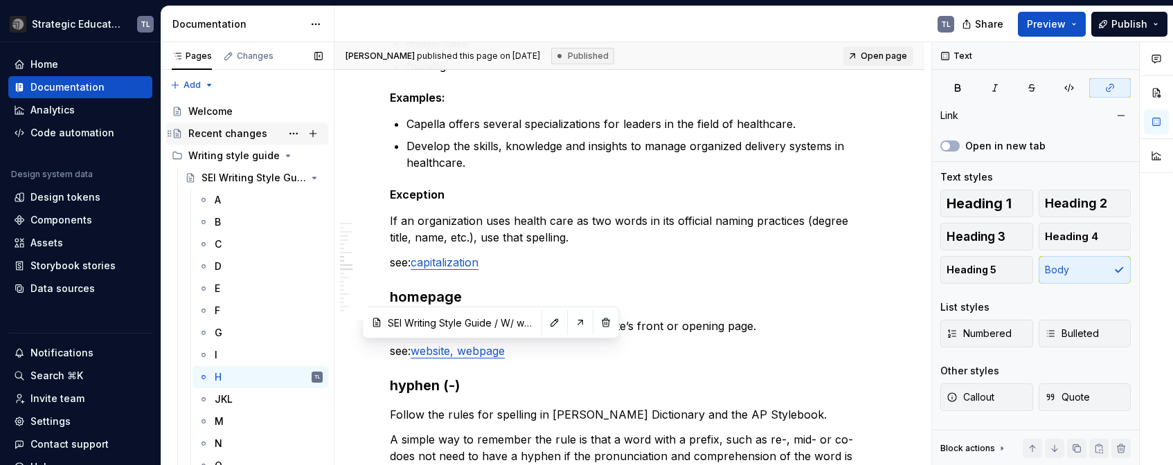
click at [219, 130] on div "Recent changes" at bounding box center [227, 134] width 79 height 14
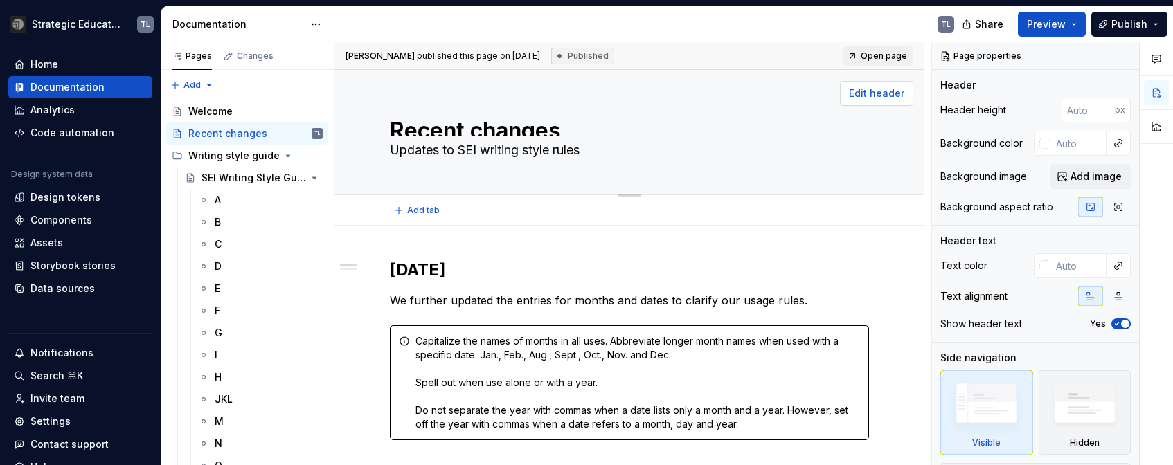
click at [873, 90] on span "Edit header" at bounding box center [876, 94] width 55 height 14
click at [1095, 178] on span "Add image" at bounding box center [1095, 177] width 51 height 14
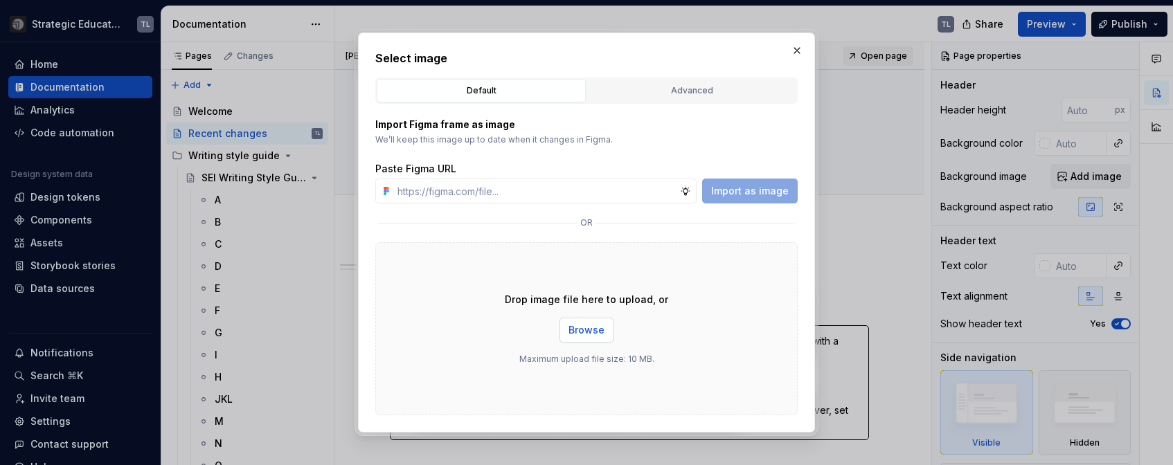
click at [586, 333] on span "Browse" at bounding box center [586, 330] width 36 height 14
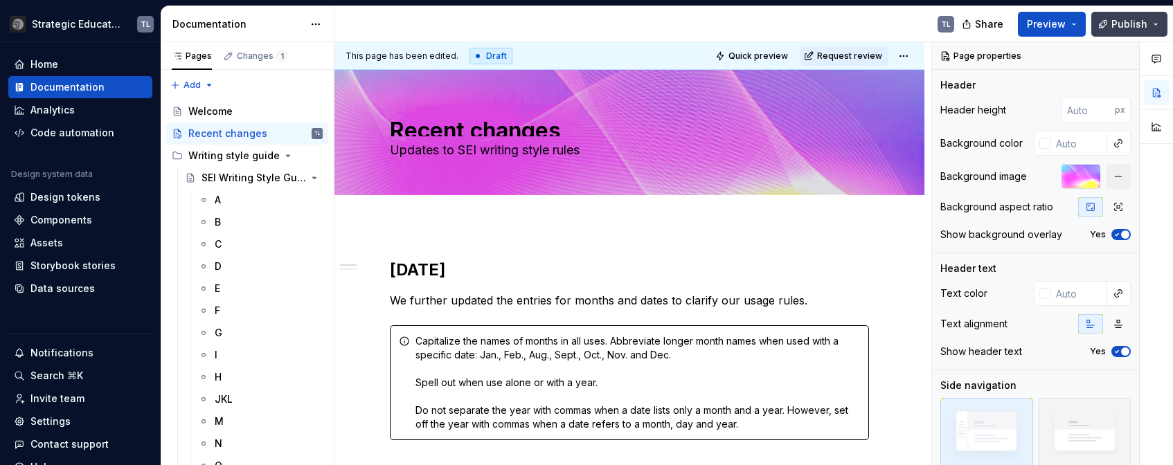
click at [1095, 21] on button "Publish" at bounding box center [1129, 24] width 76 height 25
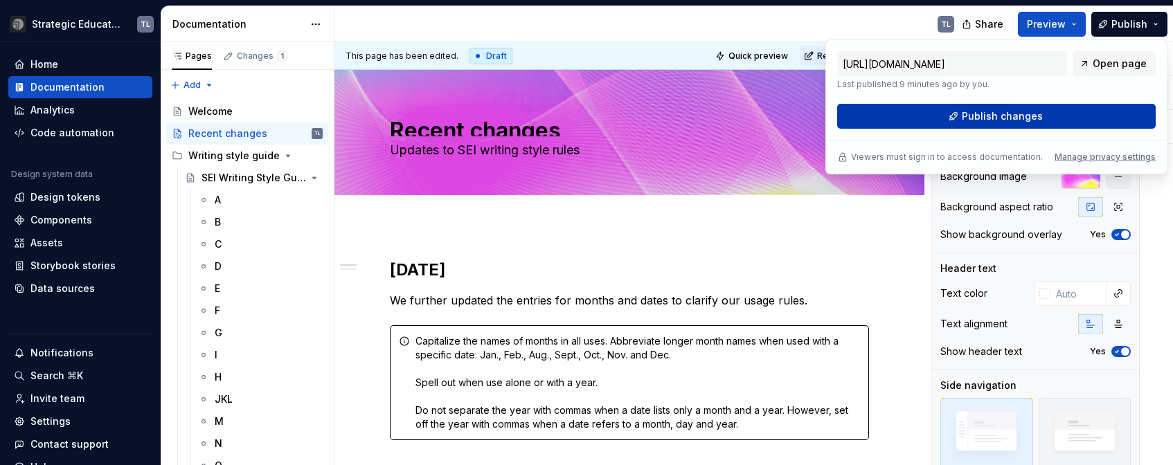
click at [1041, 123] on button "Publish changes" at bounding box center [996, 116] width 318 height 25
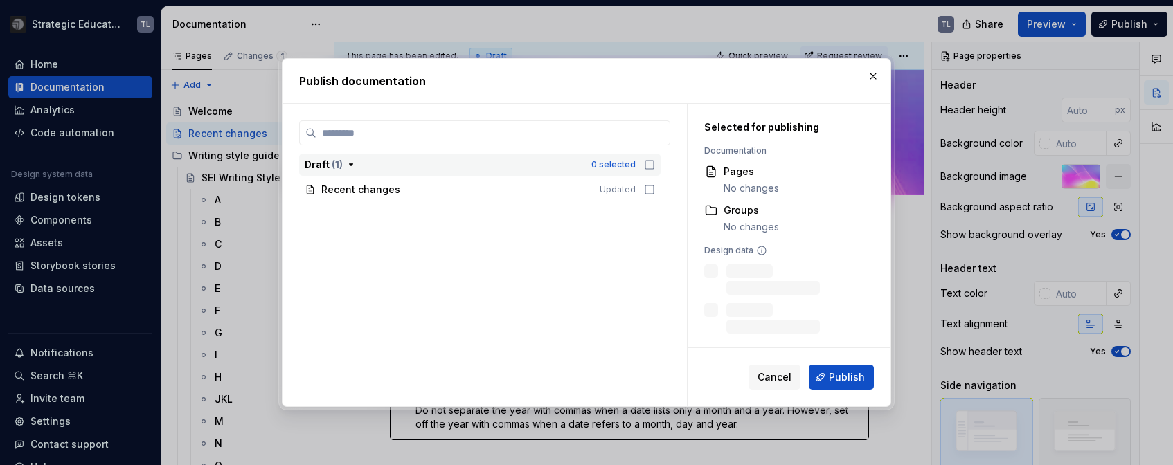
click at [647, 161] on icon "button" at bounding box center [649, 164] width 11 height 11
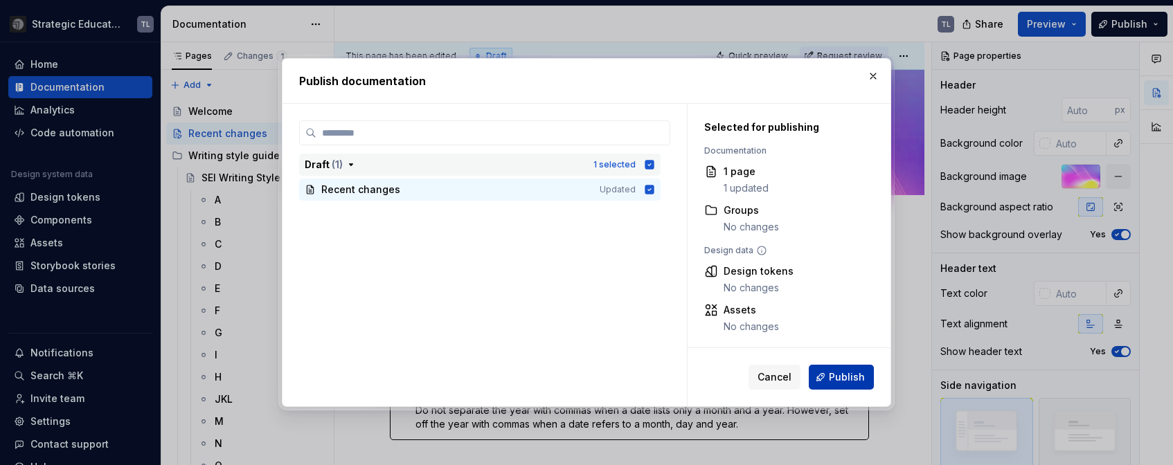
click at [840, 379] on span "Publish" at bounding box center [847, 377] width 36 height 14
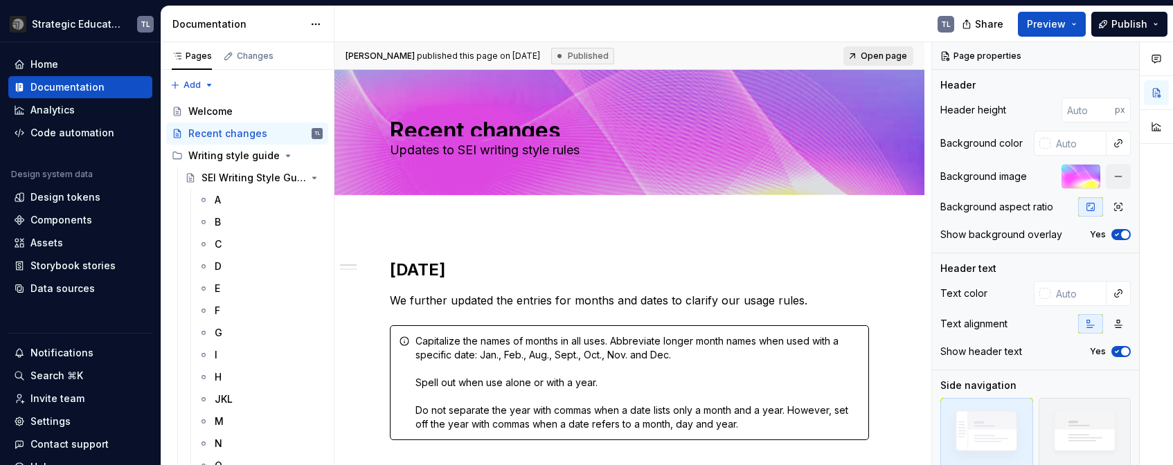
click at [882, 57] on span "Open page" at bounding box center [883, 56] width 46 height 11
type textarea "*"
